Goal: Navigation & Orientation: Understand site structure

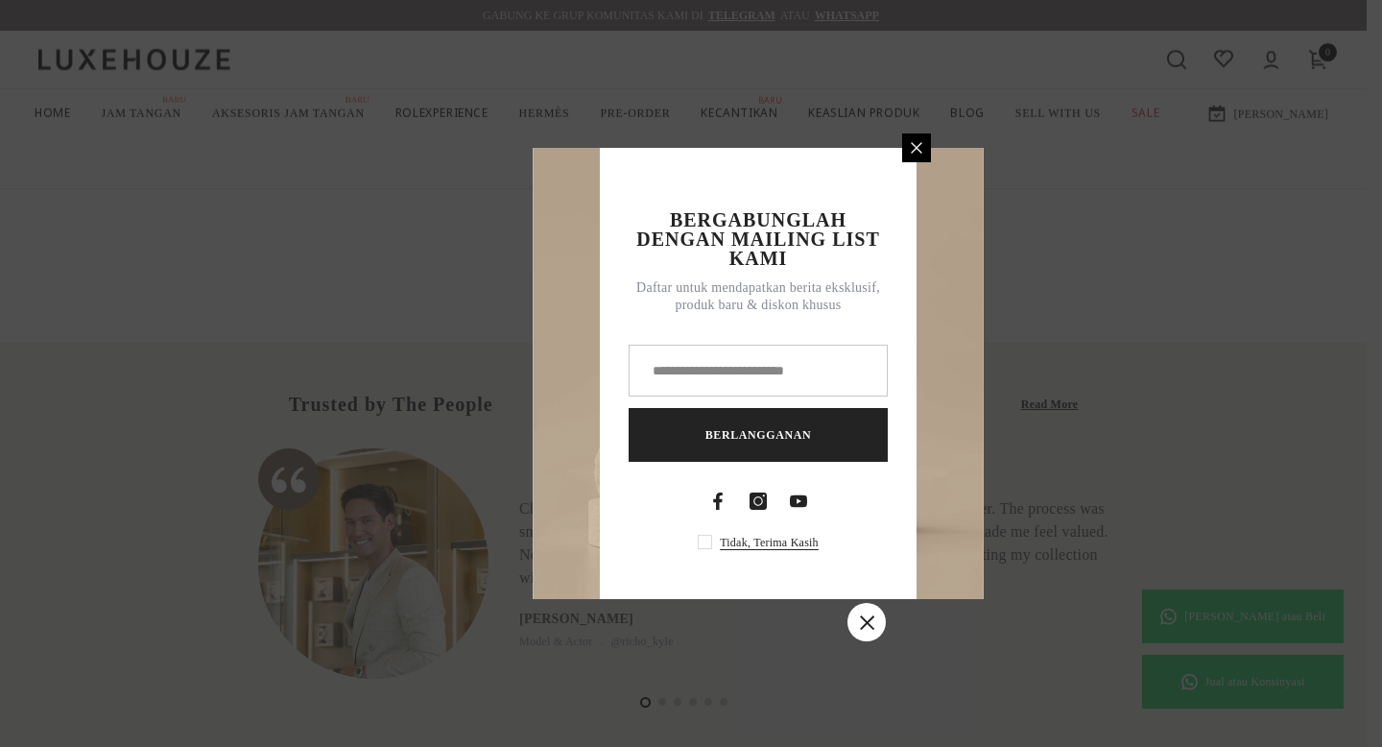
scroll to position [1367, 0]
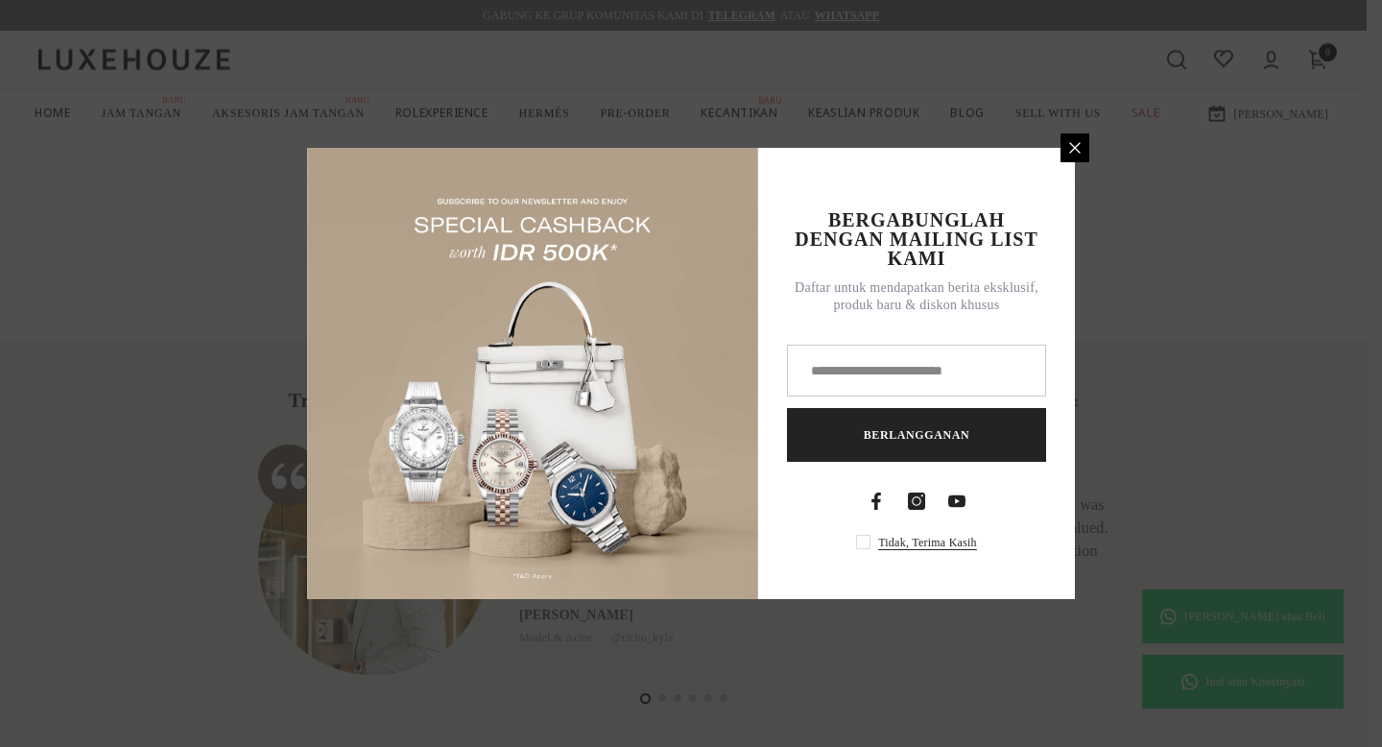
click at [1071, 149] on icon at bounding box center [1074, 147] width 15 height 15
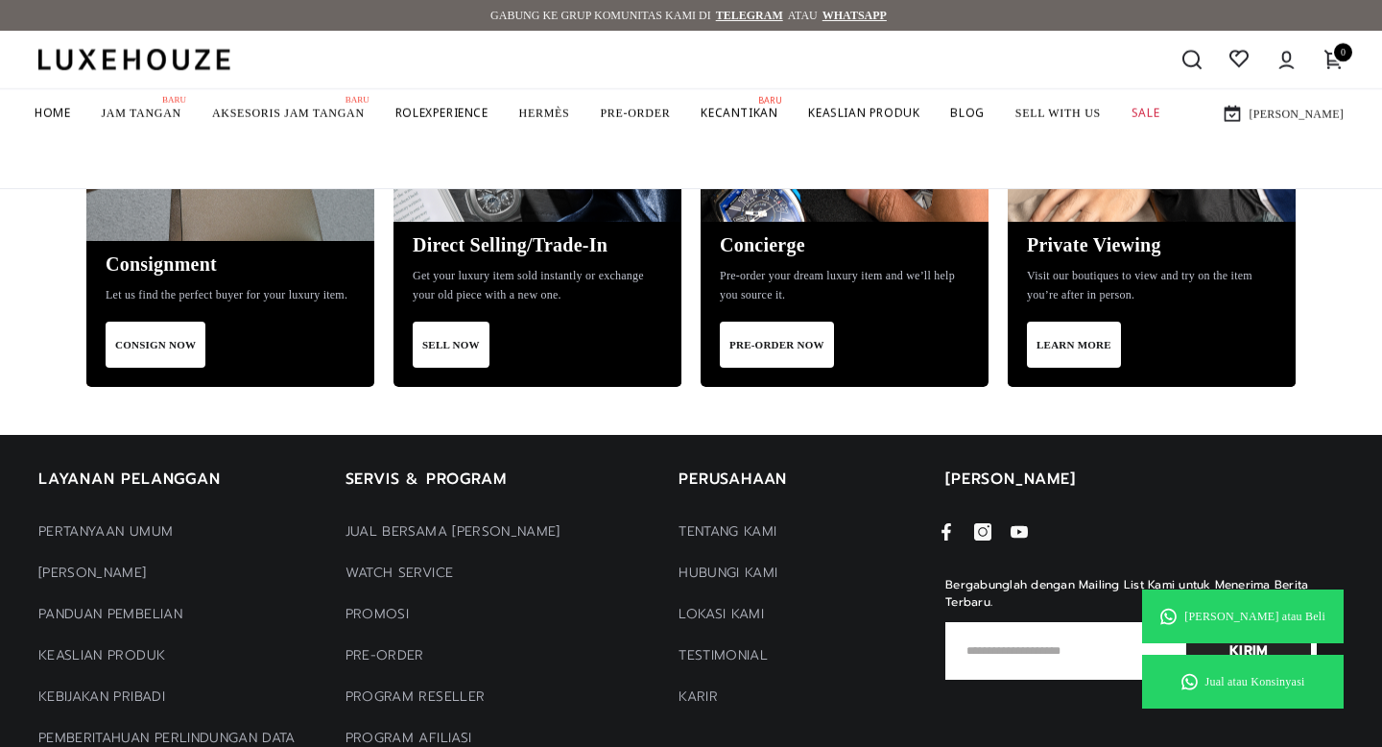
scroll to position [2614, 0]
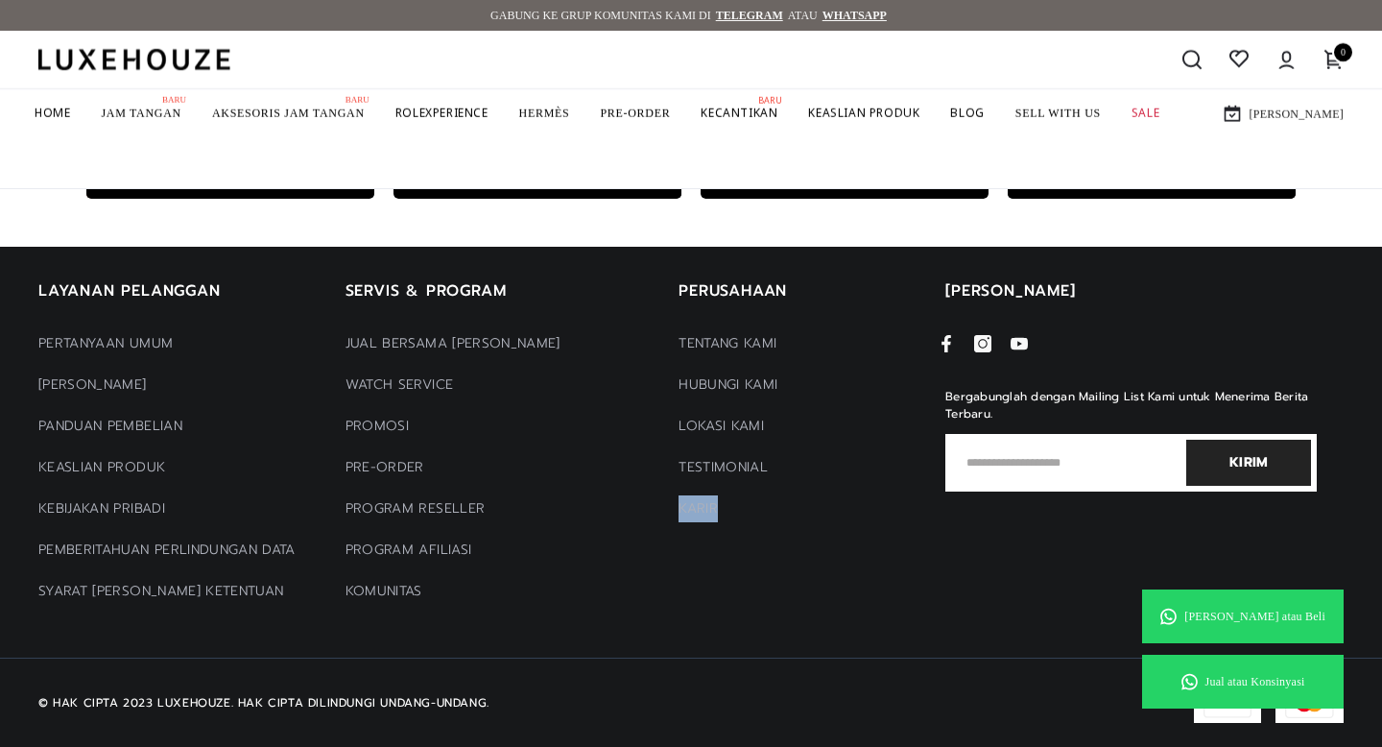
click at [842, 664] on div "© HAK CIPTA 2023 LUXEHOUZE. HAK CIPTA DILINDUNGI UNDANG-UNDANG. Metode pembayar…" at bounding box center [691, 701] width 1382 height 89
click at [723, 335] on span "Tentang kami" at bounding box center [728, 343] width 98 height 20
